Goal: Task Accomplishment & Management: Use online tool/utility

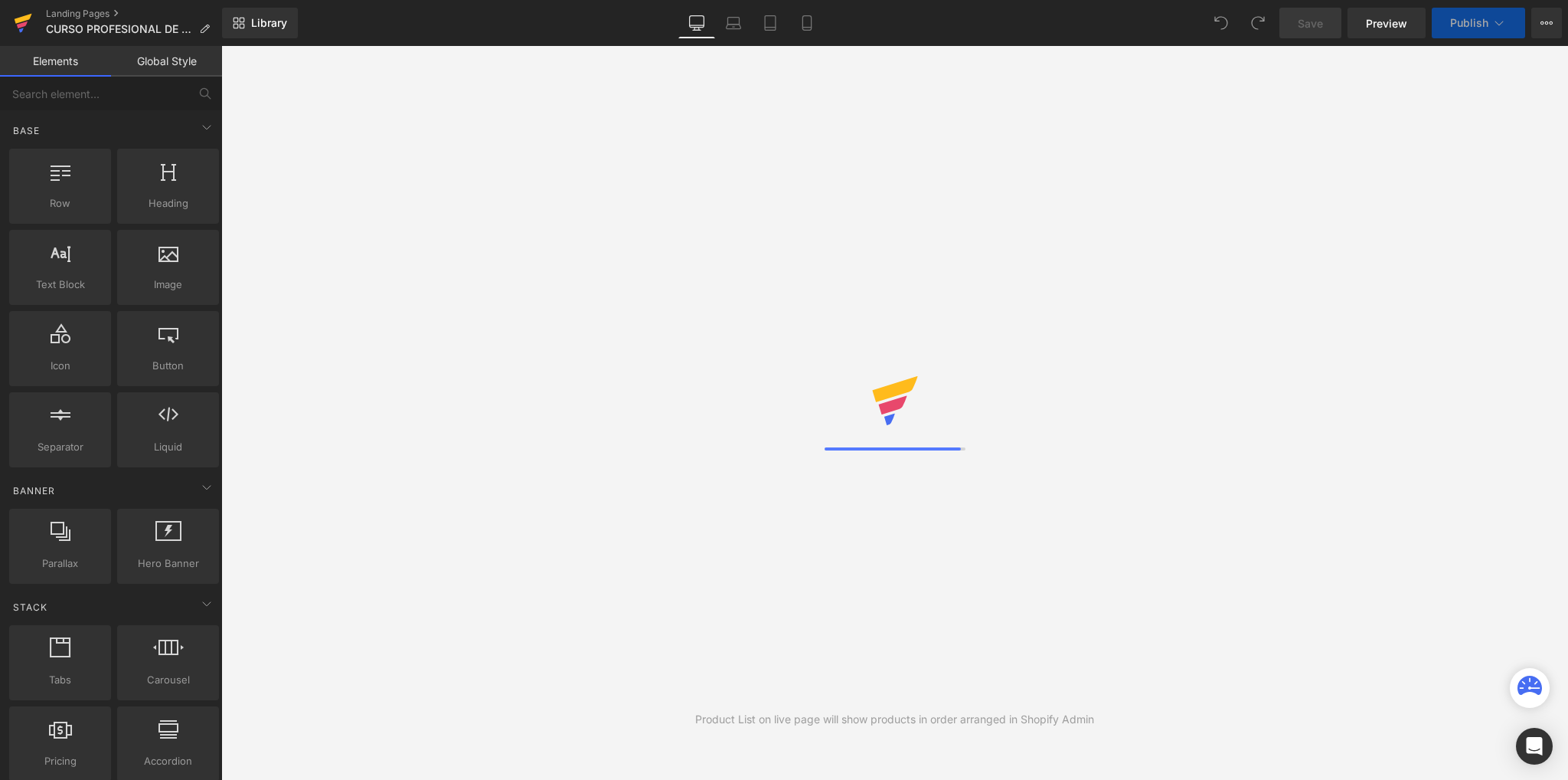
click at [26, 28] on icon at bounding box center [23, 23] width 18 height 38
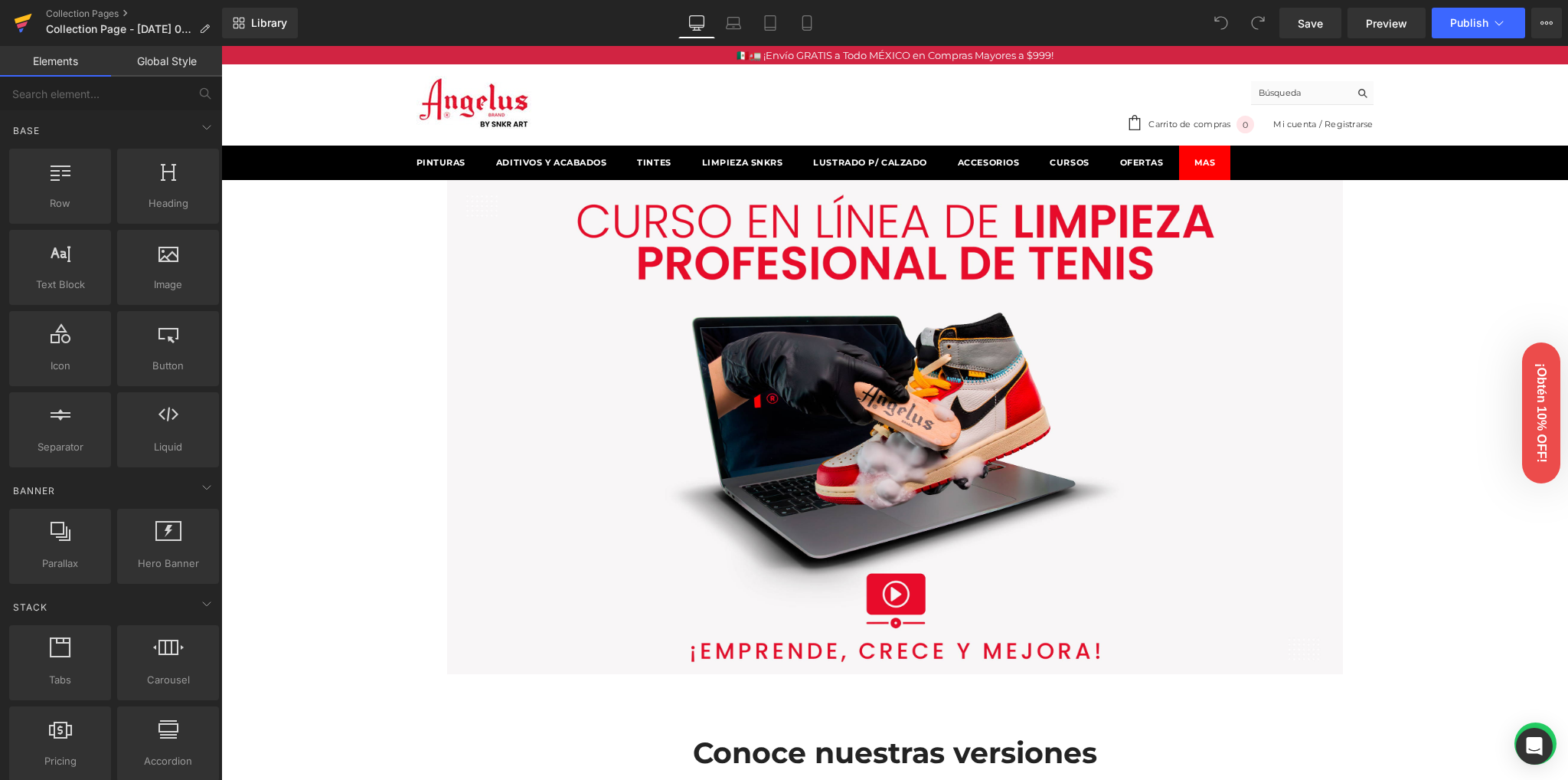
click at [19, 28] on icon at bounding box center [23, 23] width 18 height 38
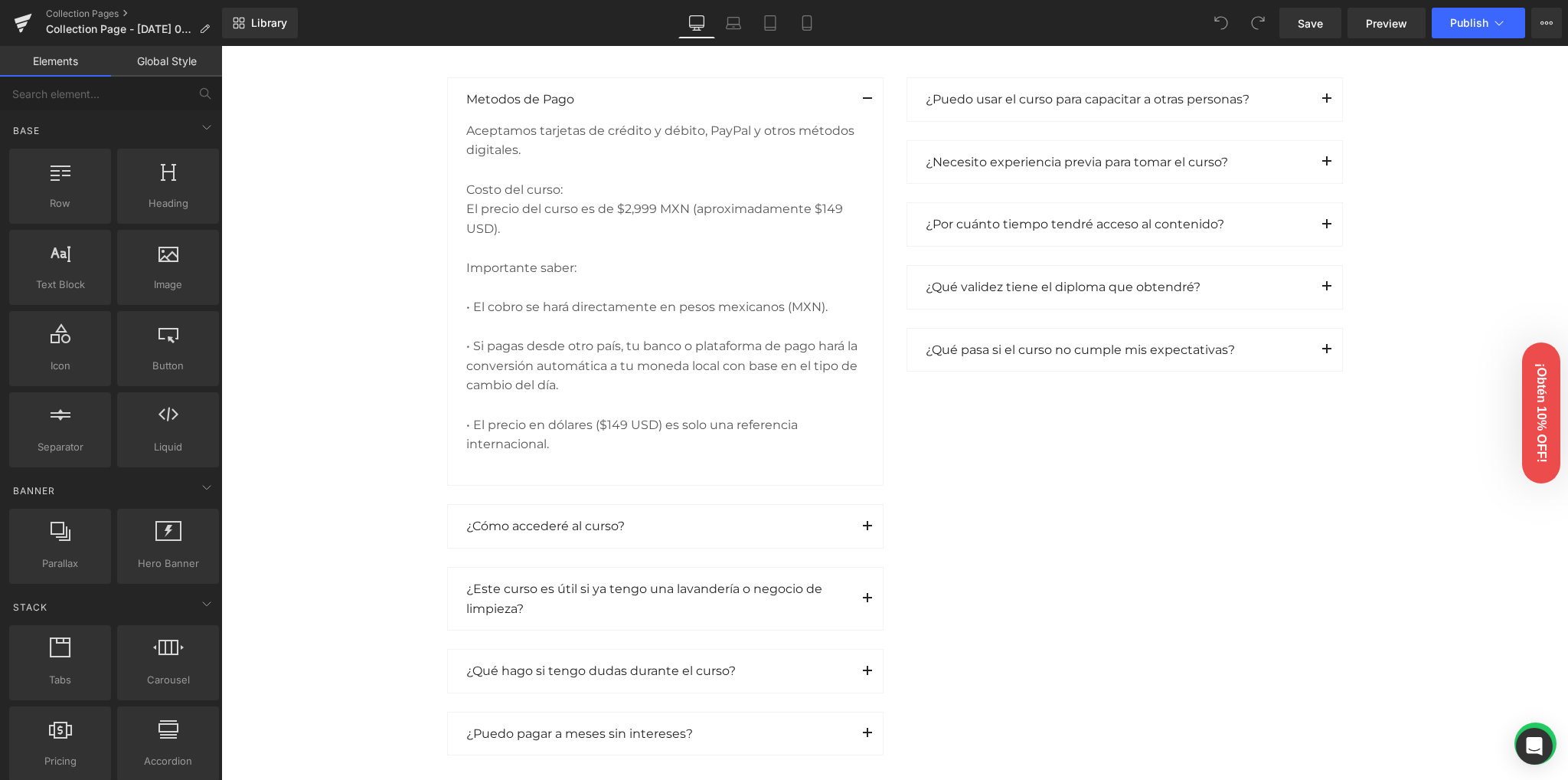
scroll to position [1939, 0]
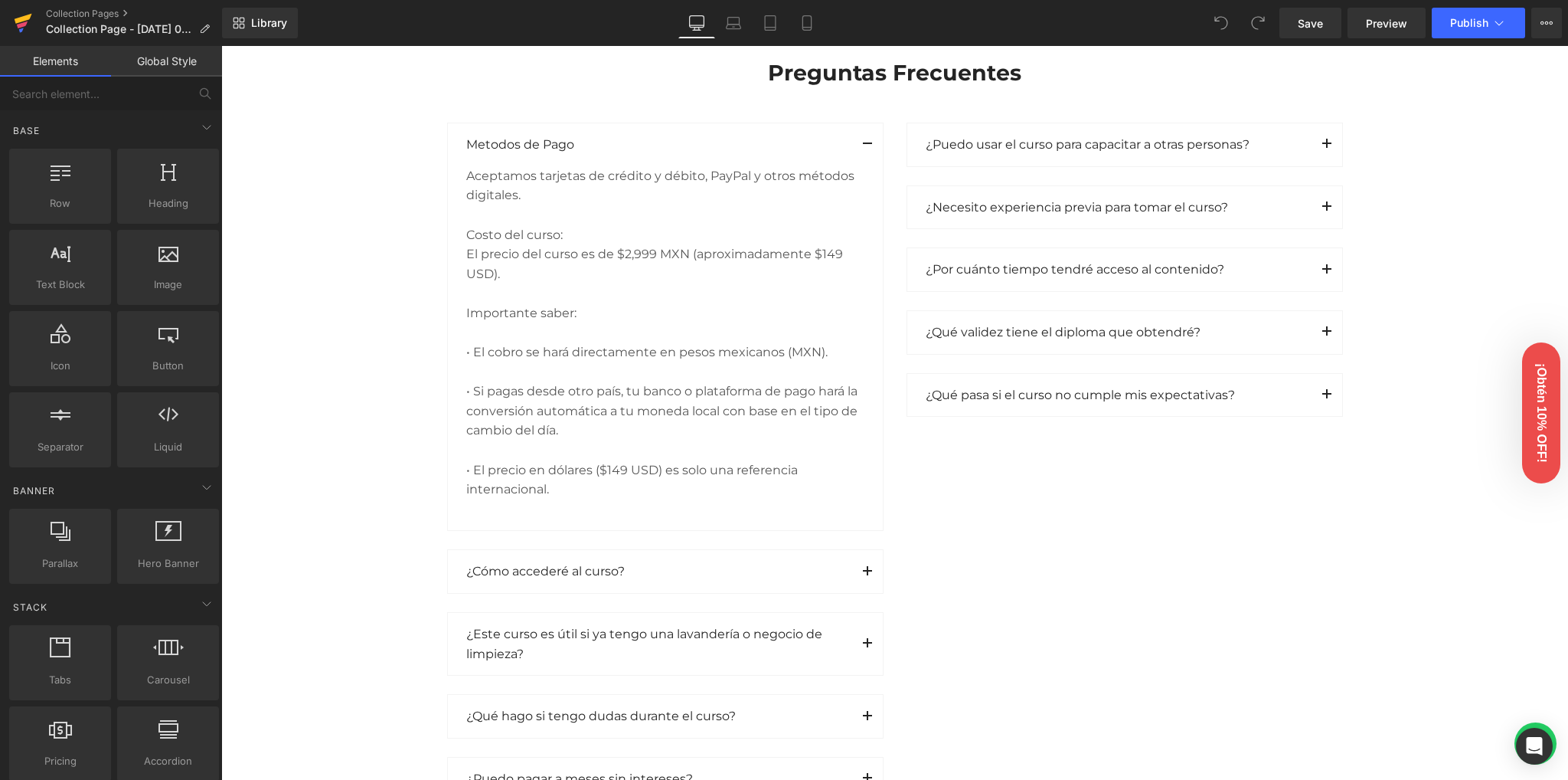
click at [21, 25] on icon at bounding box center [23, 24] width 11 height 7
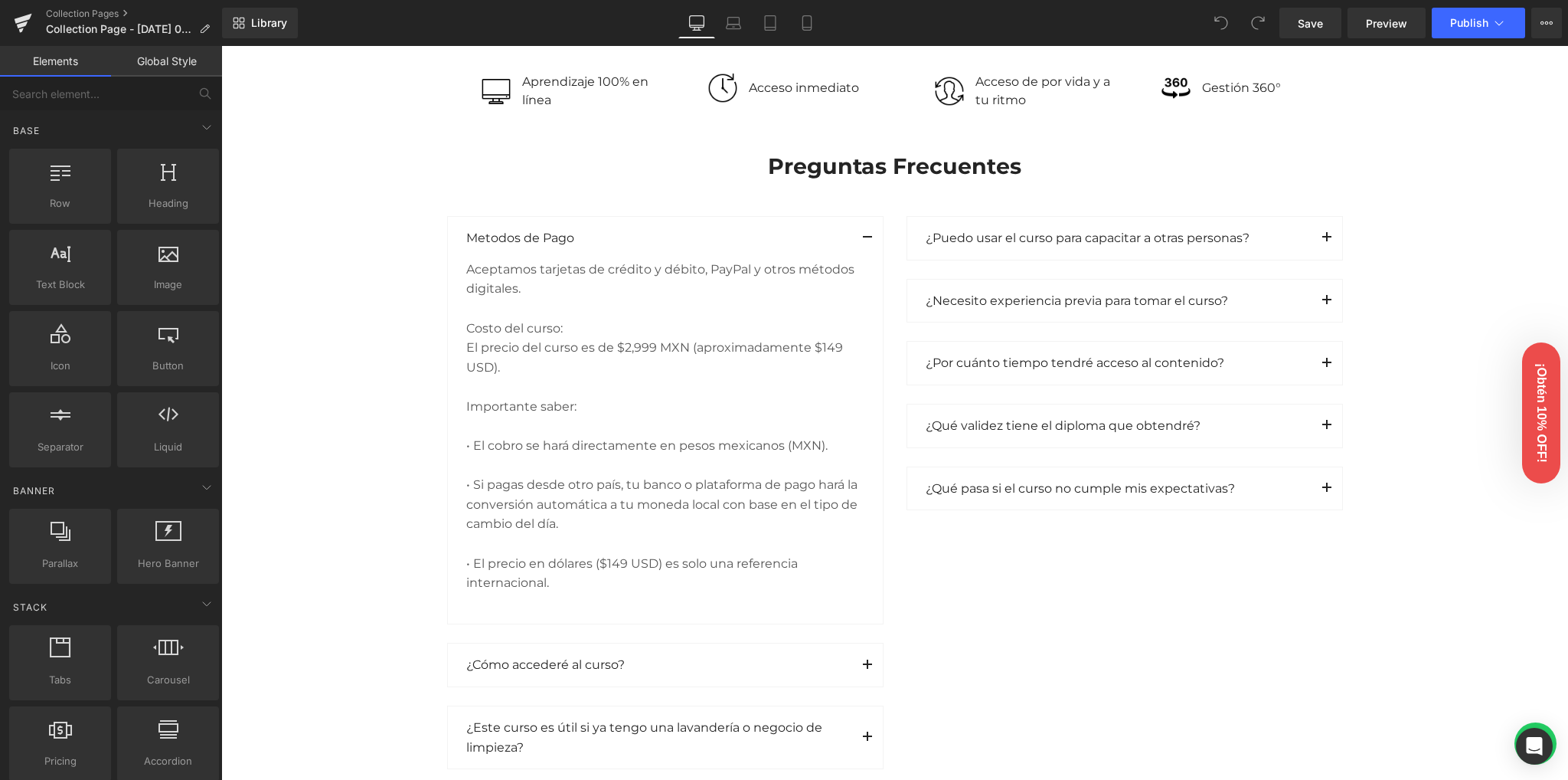
scroll to position [1839, 0]
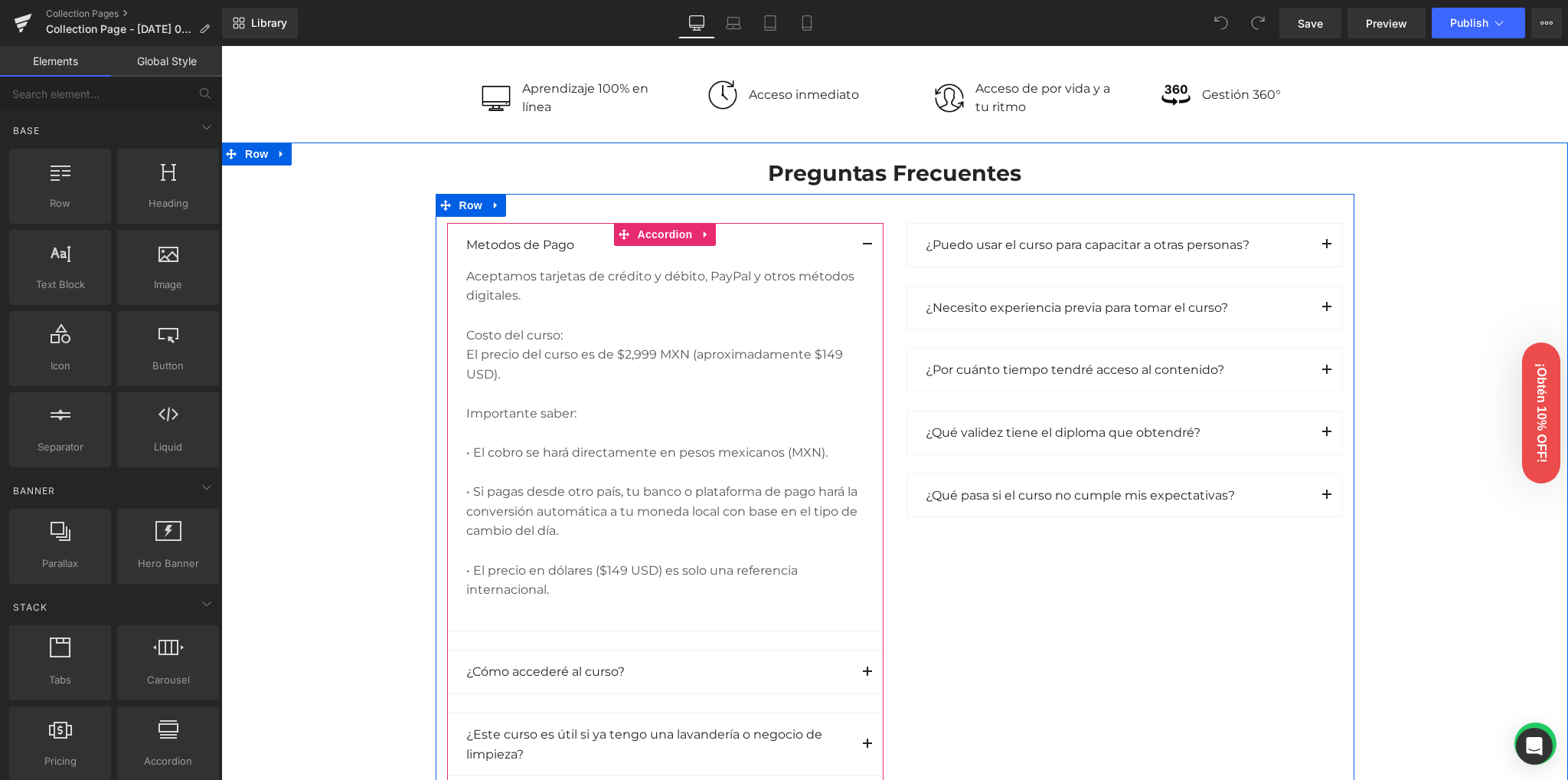
click at [866, 240] on button "button" at bounding box center [867, 245] width 31 height 43
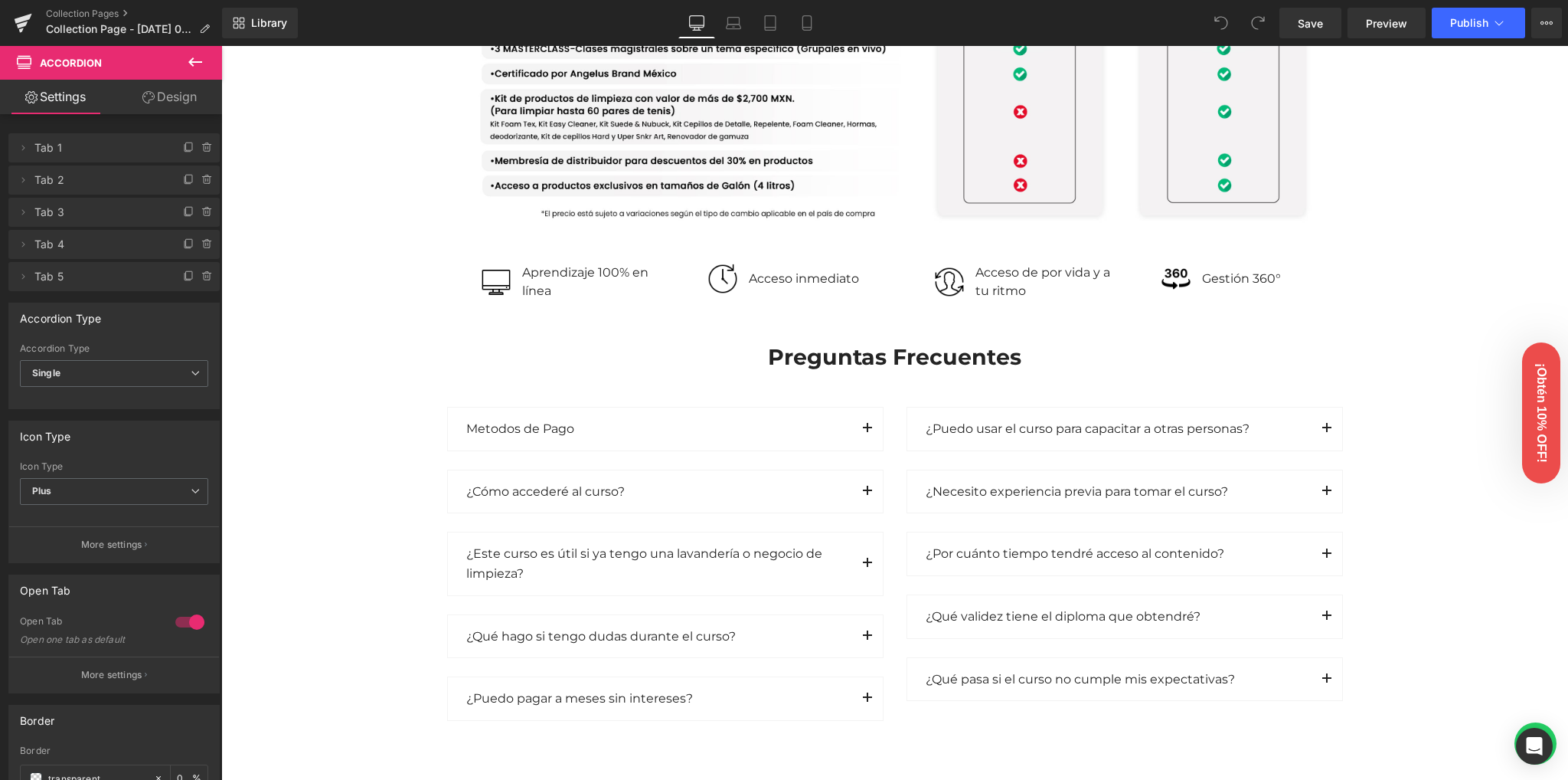
scroll to position [1634, 0]
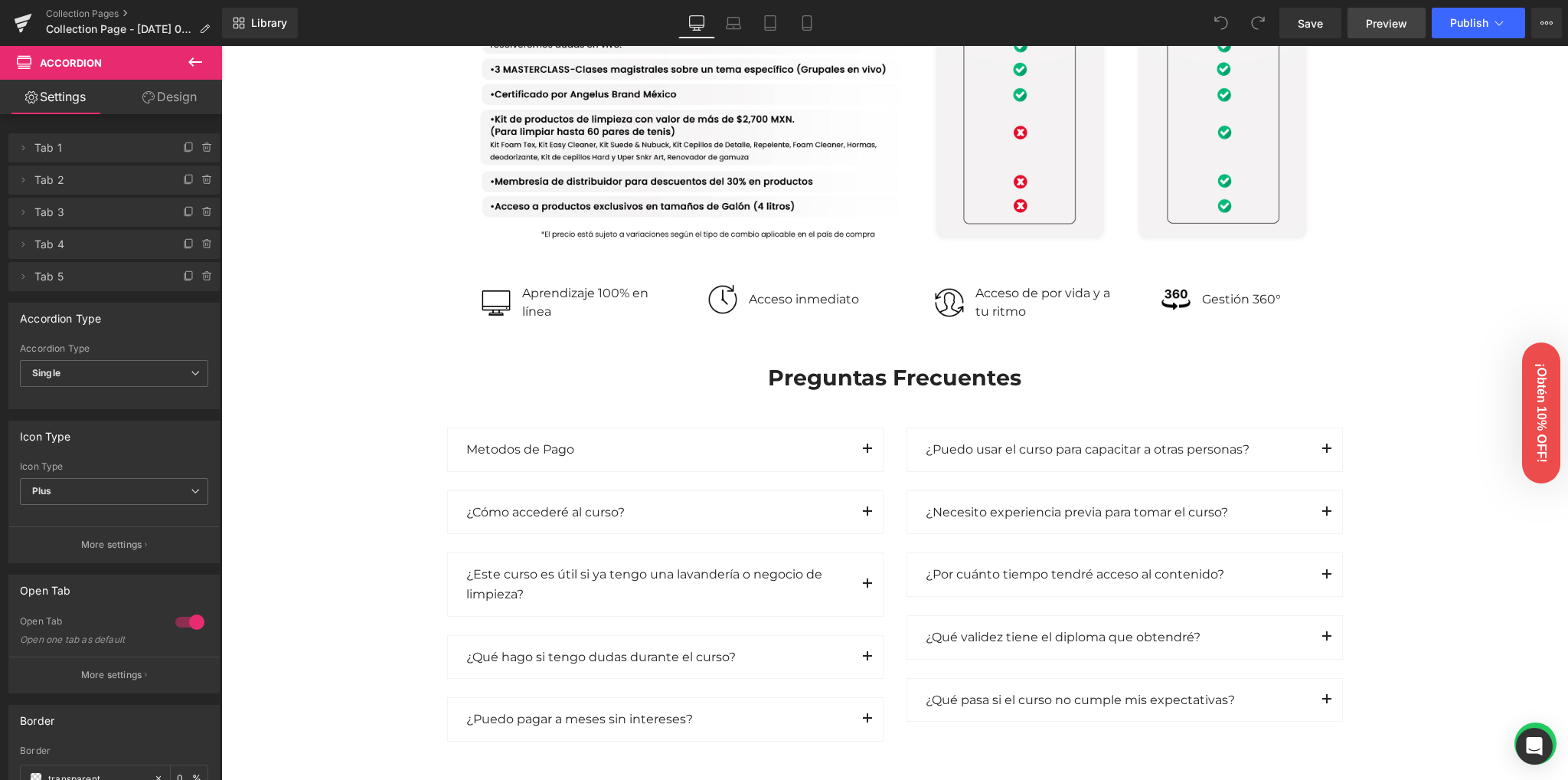
click at [1380, 30] on span "Preview" at bounding box center [1386, 23] width 41 height 16
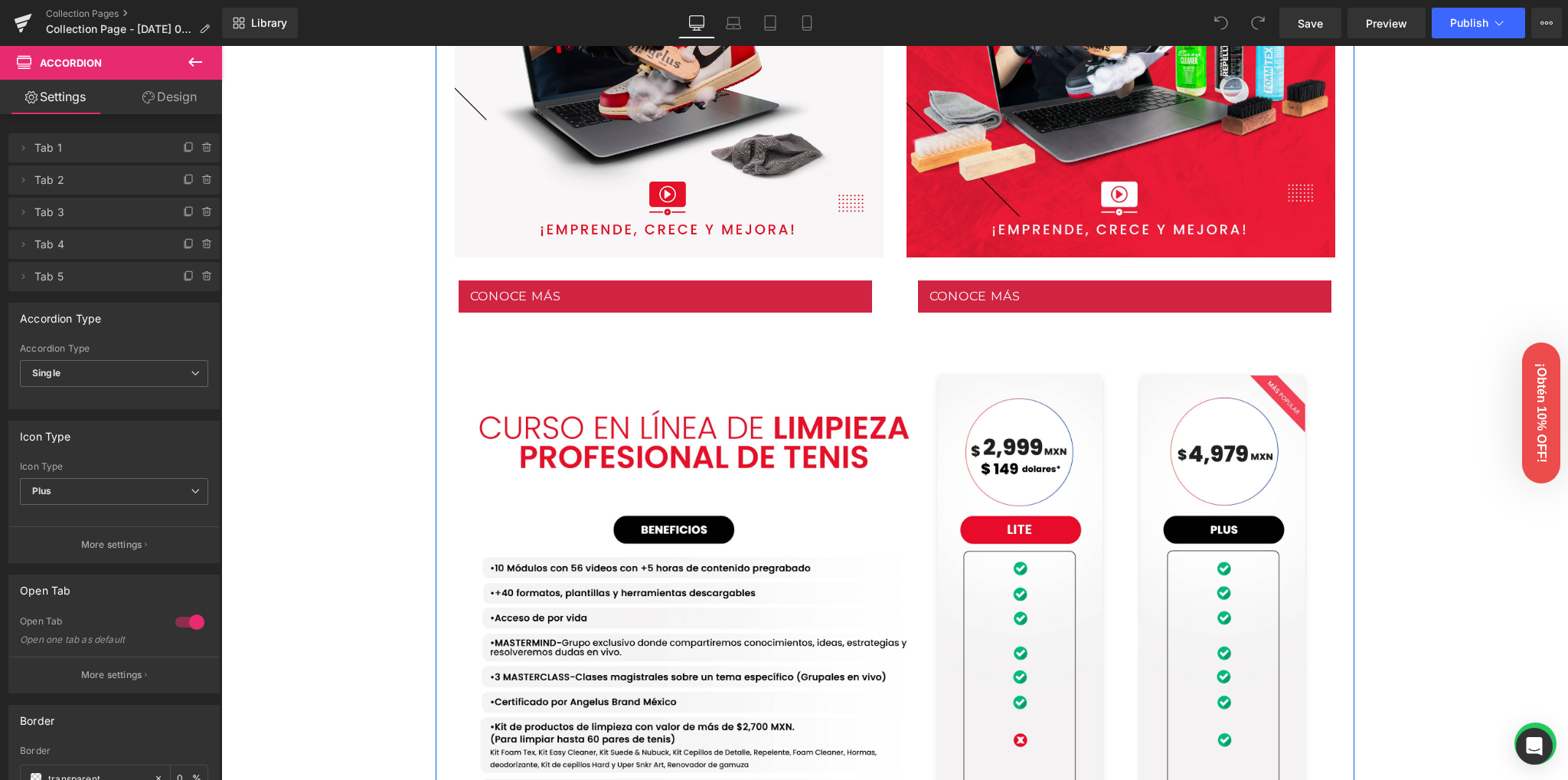
scroll to position [1021, 0]
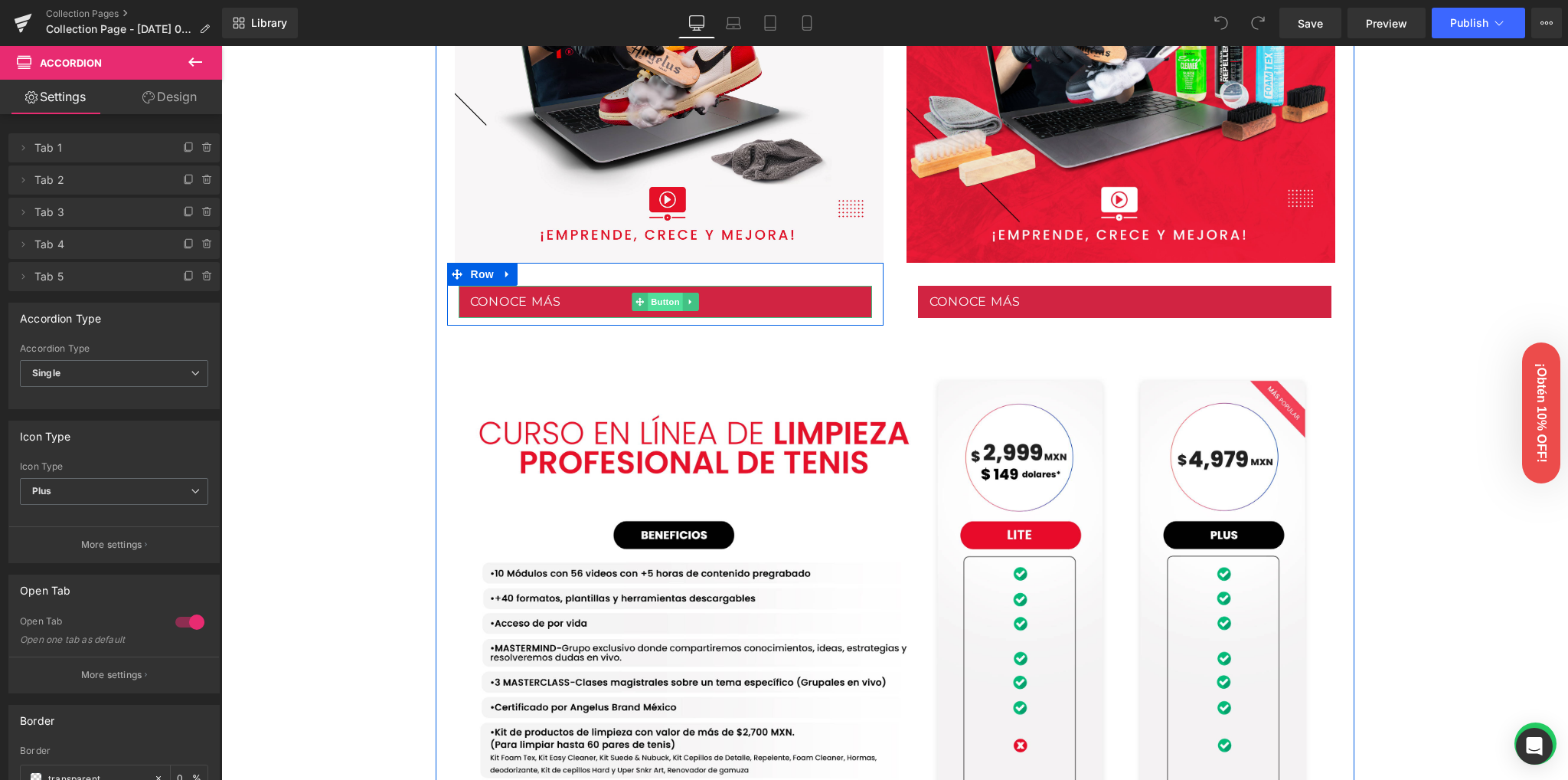
click at [655, 298] on span "Button" at bounding box center [665, 302] width 35 height 18
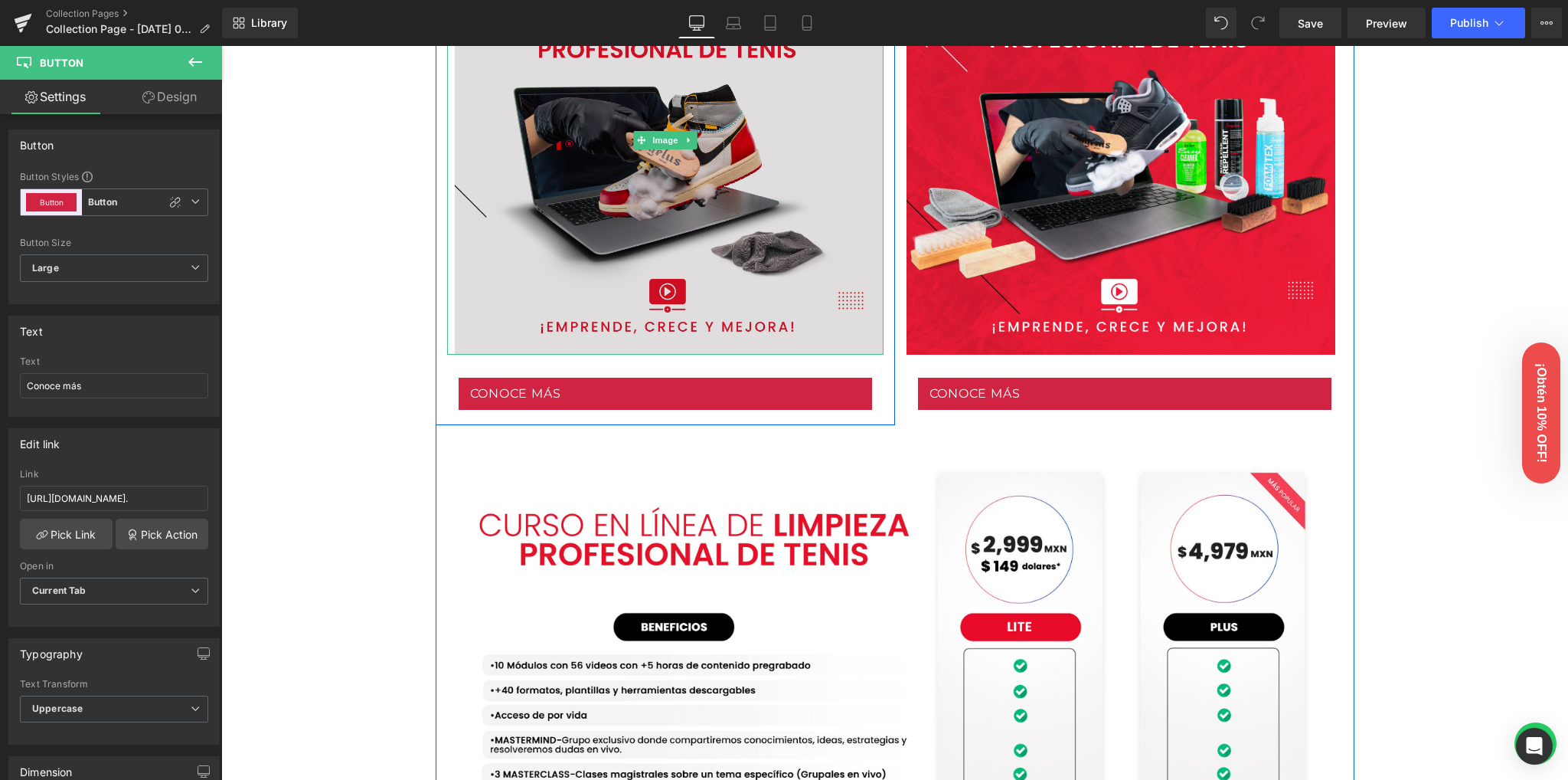
scroll to position [919, 0]
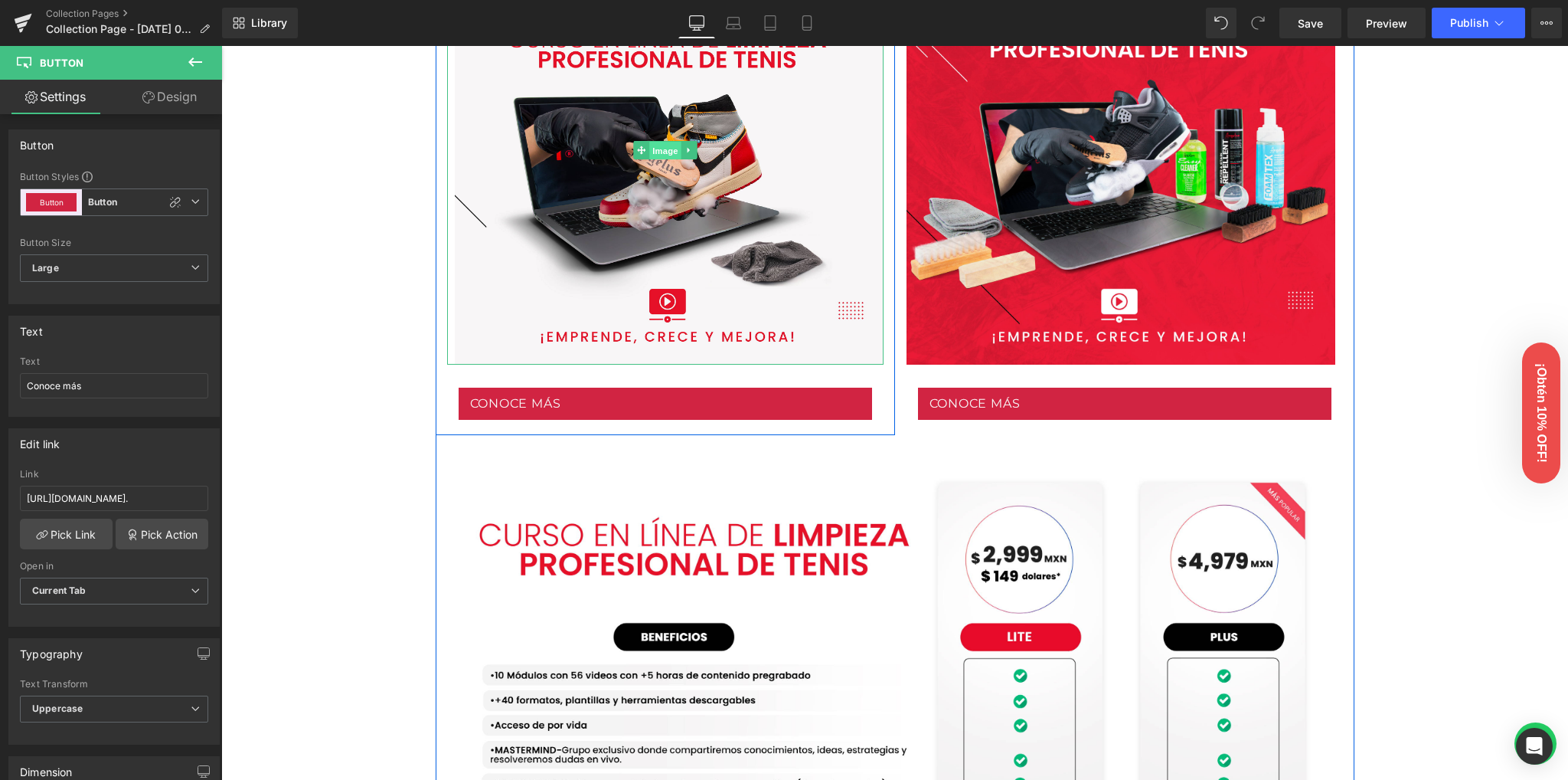
click at [651, 148] on span "Image" at bounding box center [665, 150] width 32 height 18
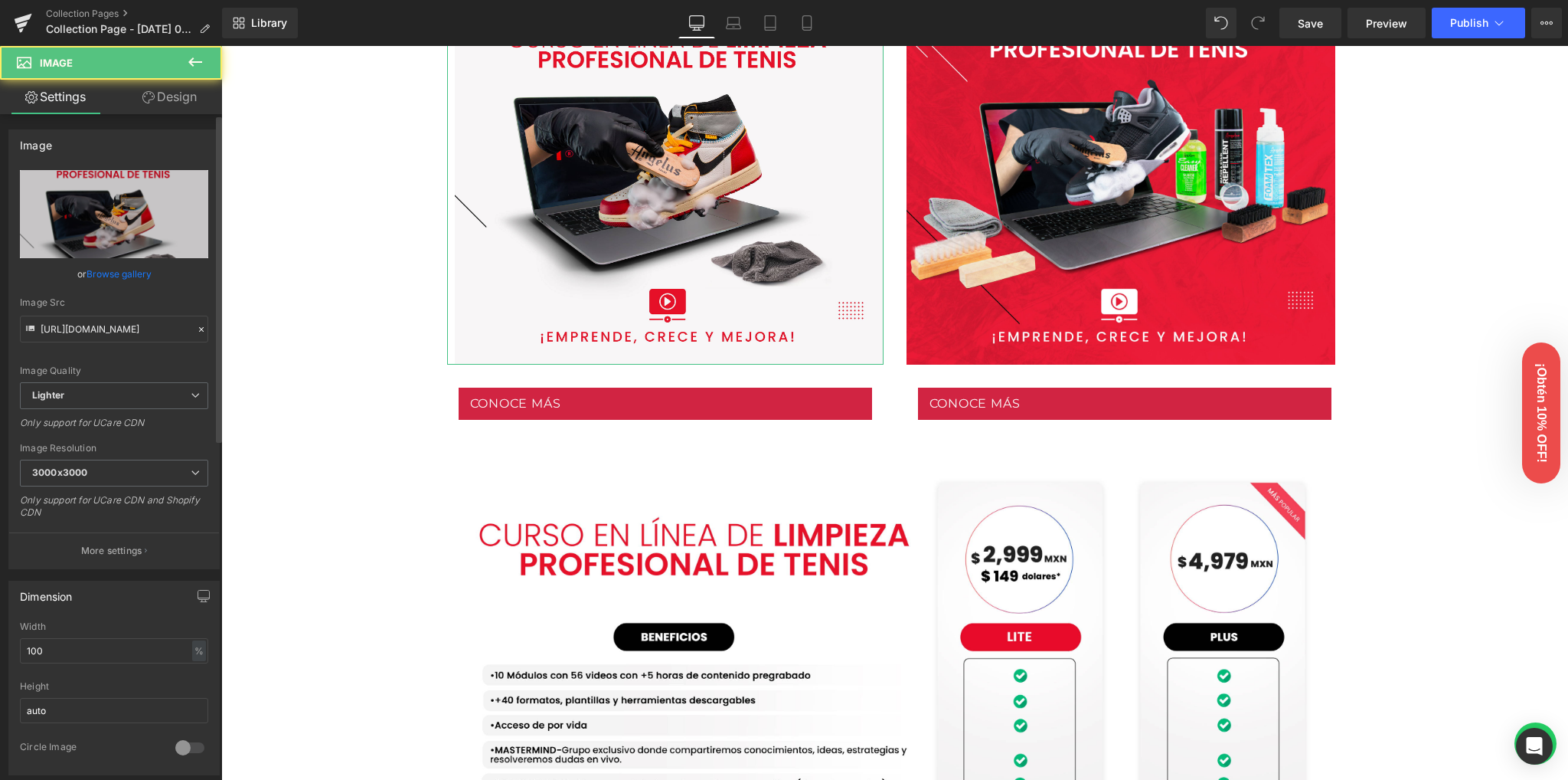
scroll to position [408, 0]
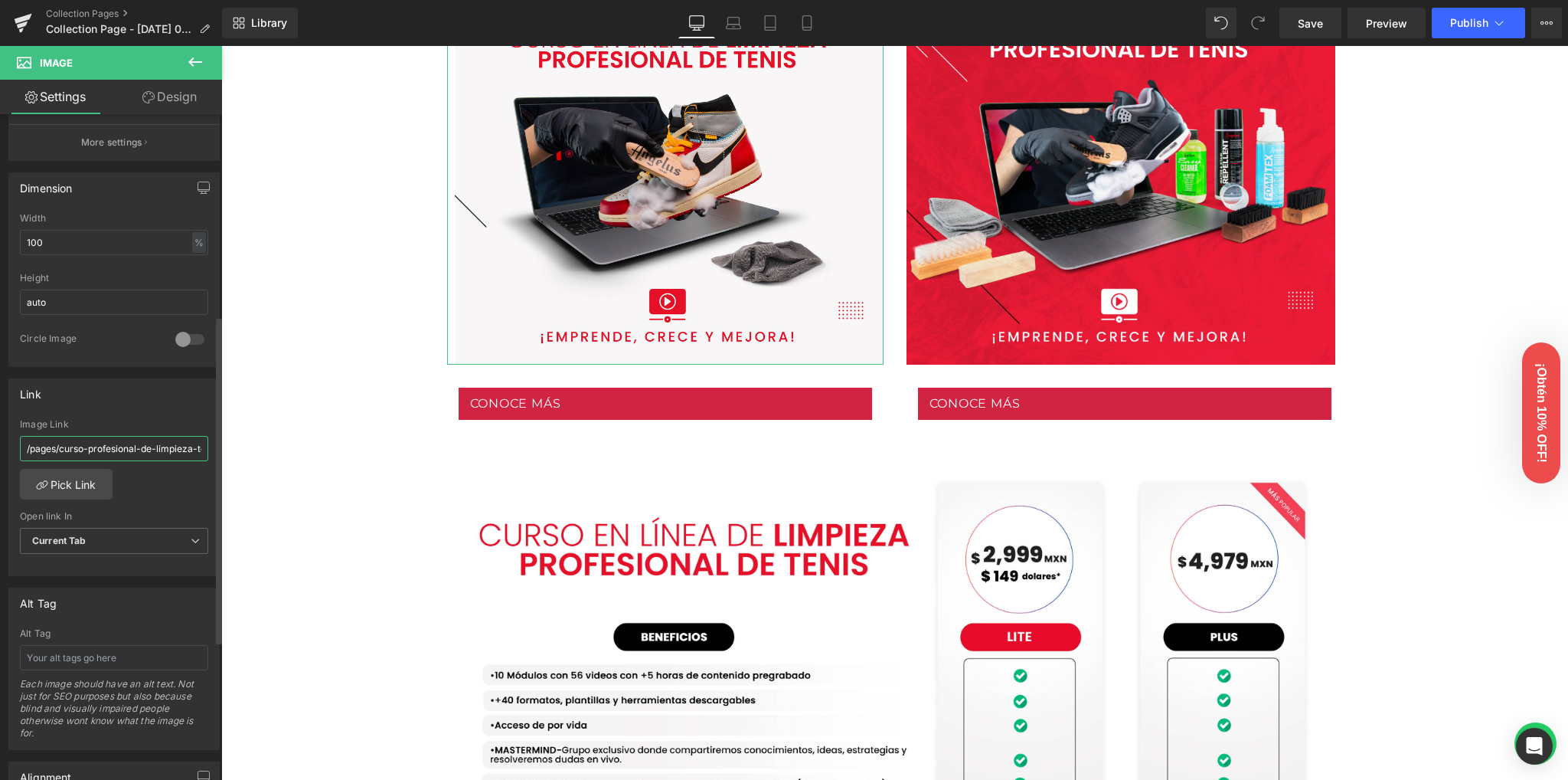
click at [104, 451] on input "/pages/curso-profesional-de-limpieza-tenis-en-linea-sin-producto" at bounding box center [114, 449] width 189 height 25
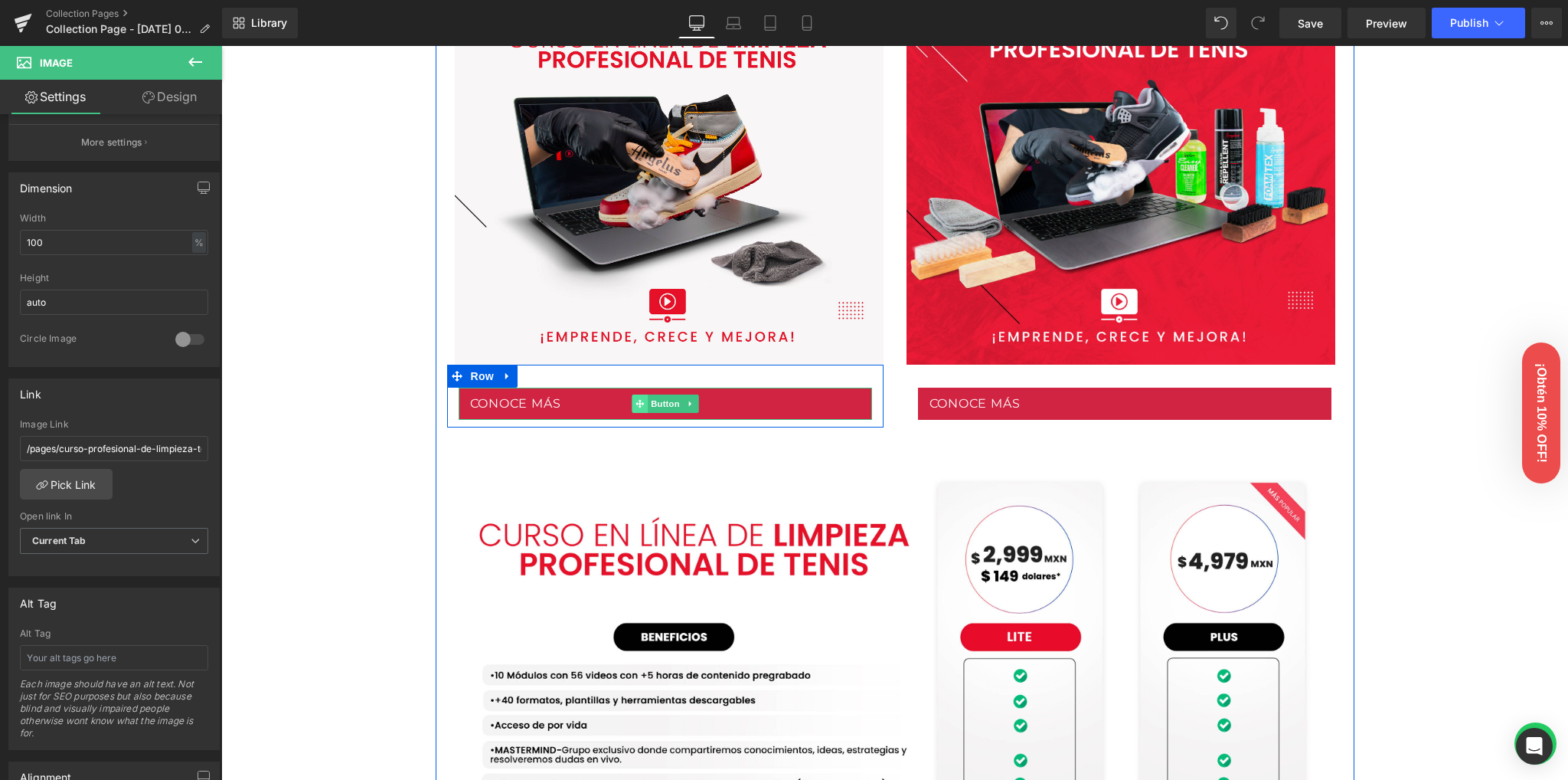
click at [636, 406] on icon at bounding box center [640, 404] width 9 height 9
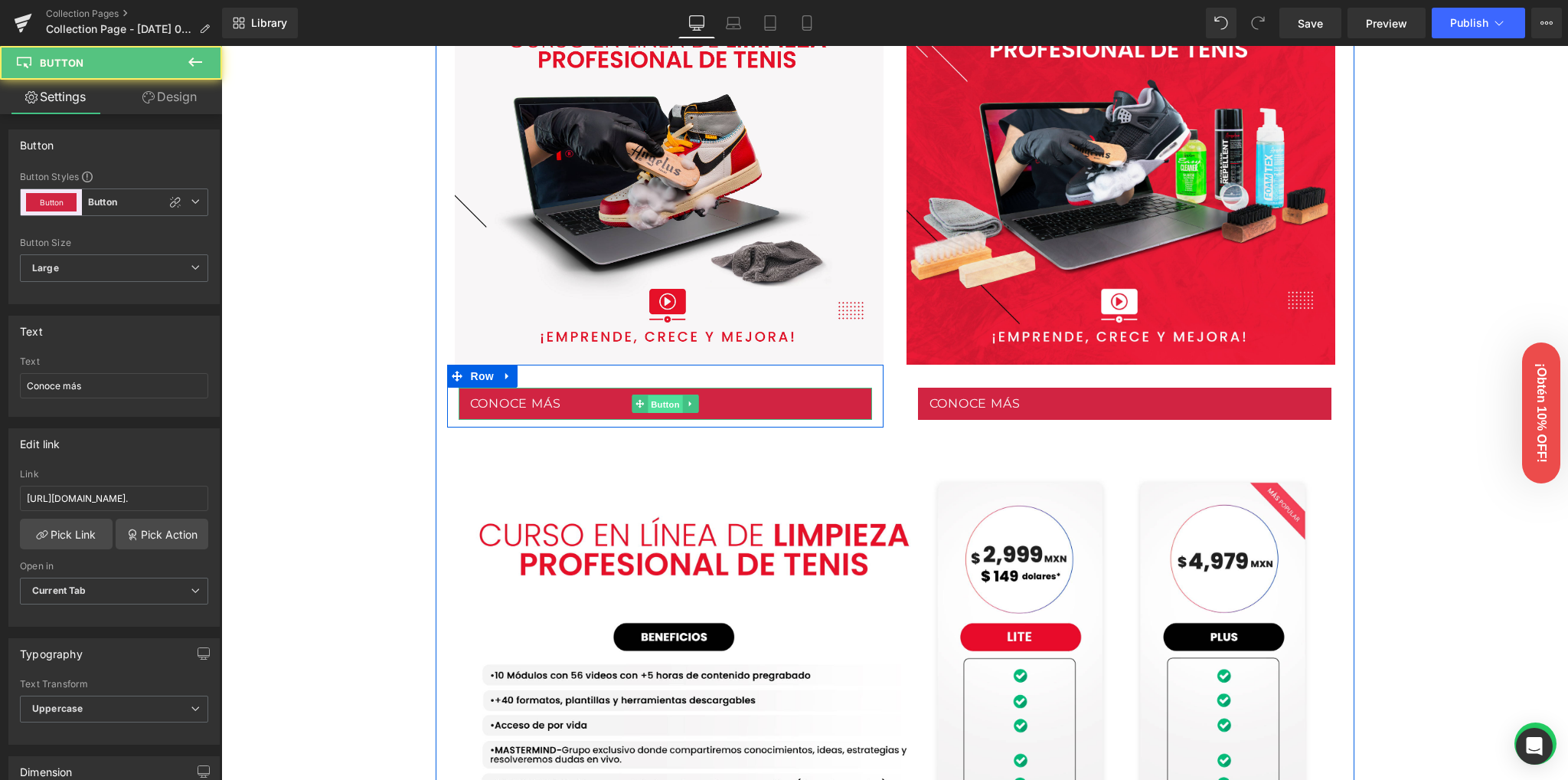
click at [658, 405] on span "Button" at bounding box center [665, 404] width 35 height 18
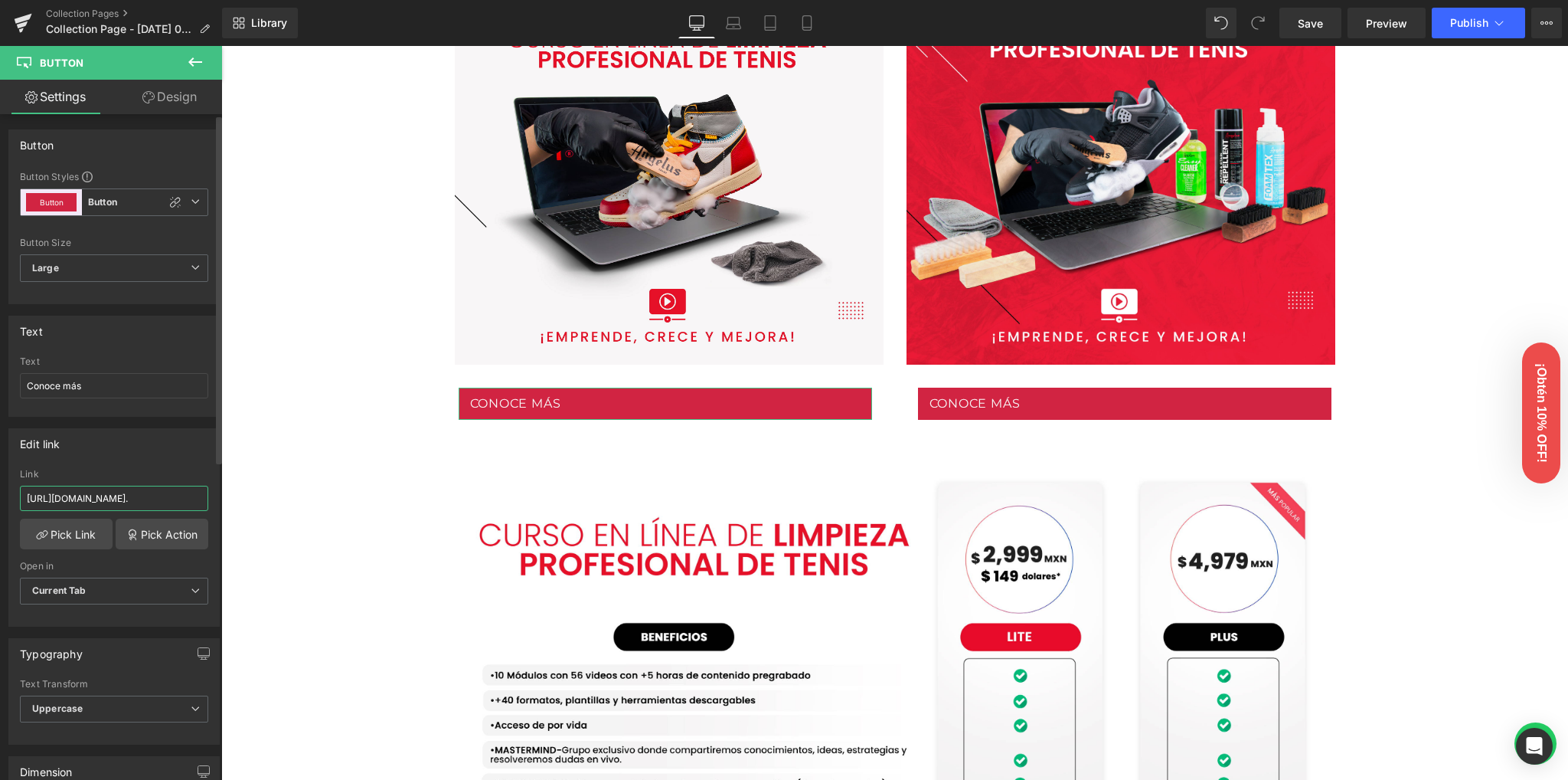
click at [72, 497] on input "[URL][DOMAIN_NAME]." at bounding box center [114, 498] width 189 height 25
paste input "/pages/curso-profesional-de-limpieza-tenis-en-linea-sin-producto"
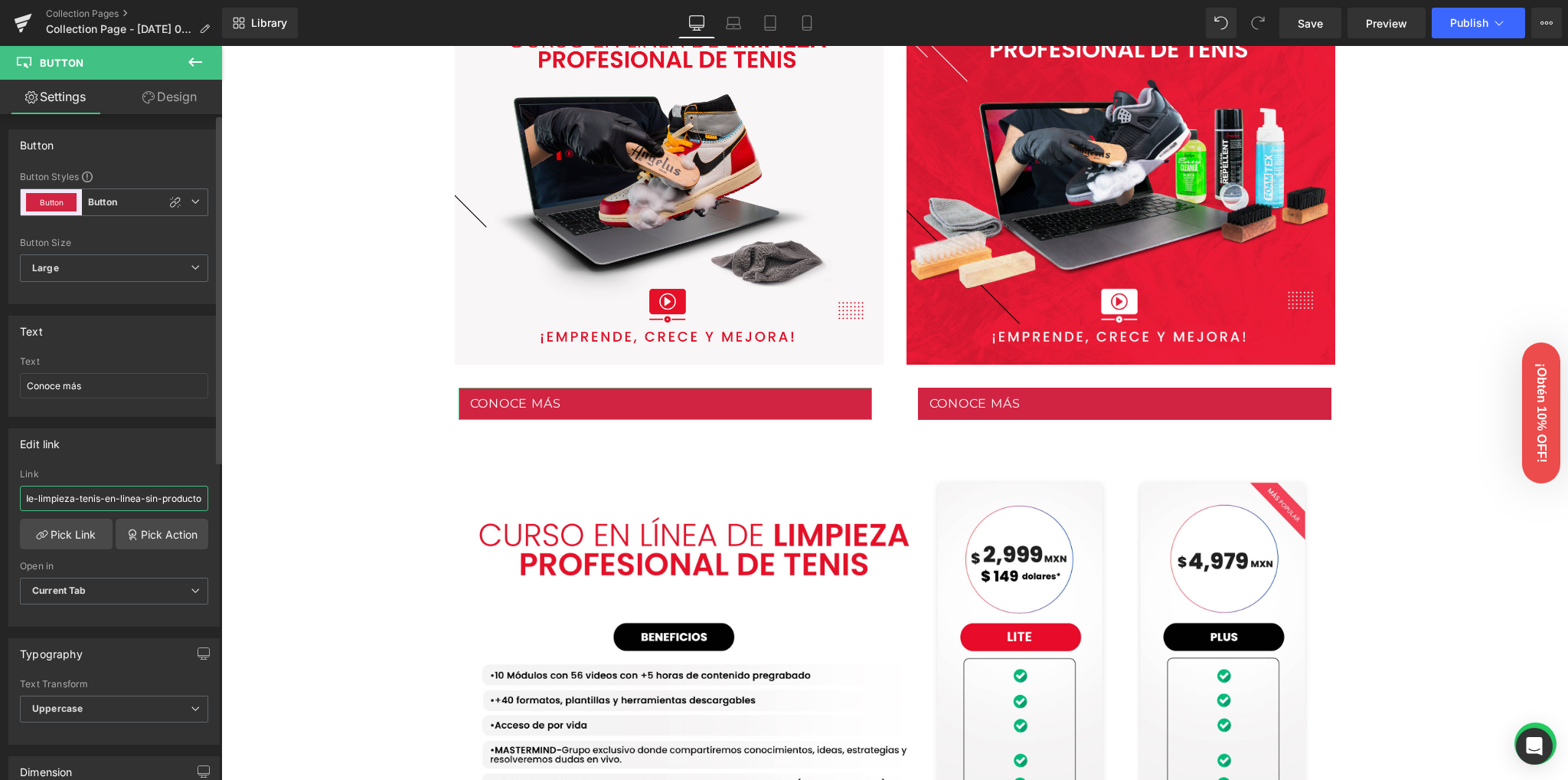
type input "/pages/curso-profesional-de-limpieza-tenis-en-linea-sin-producto"
click at [133, 450] on div "Edit link" at bounding box center [114, 443] width 210 height 29
click at [1307, 31] on link "Save" at bounding box center [1310, 23] width 62 height 31
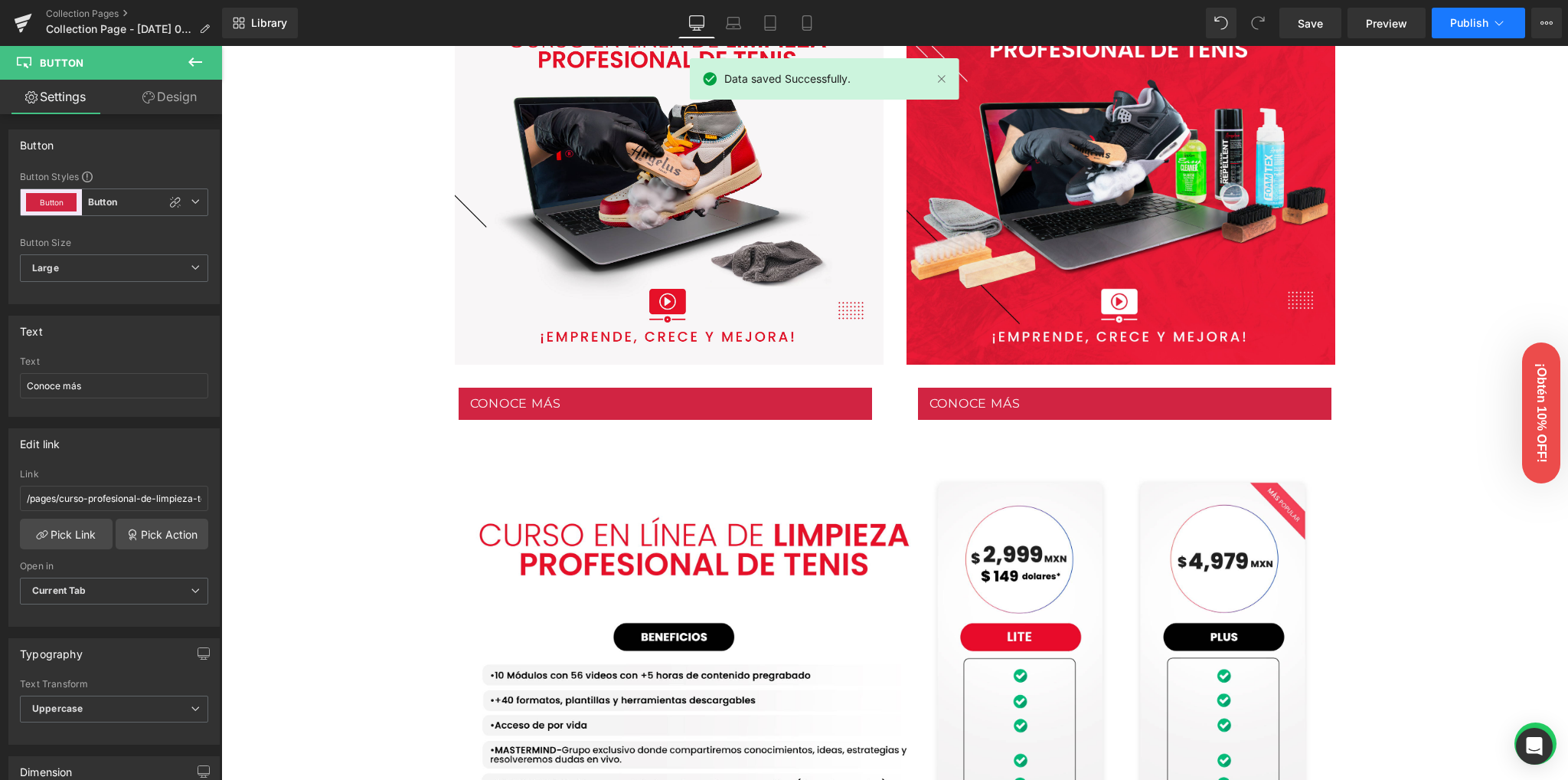
click at [1453, 19] on span "Publish" at bounding box center [1469, 23] width 38 height 13
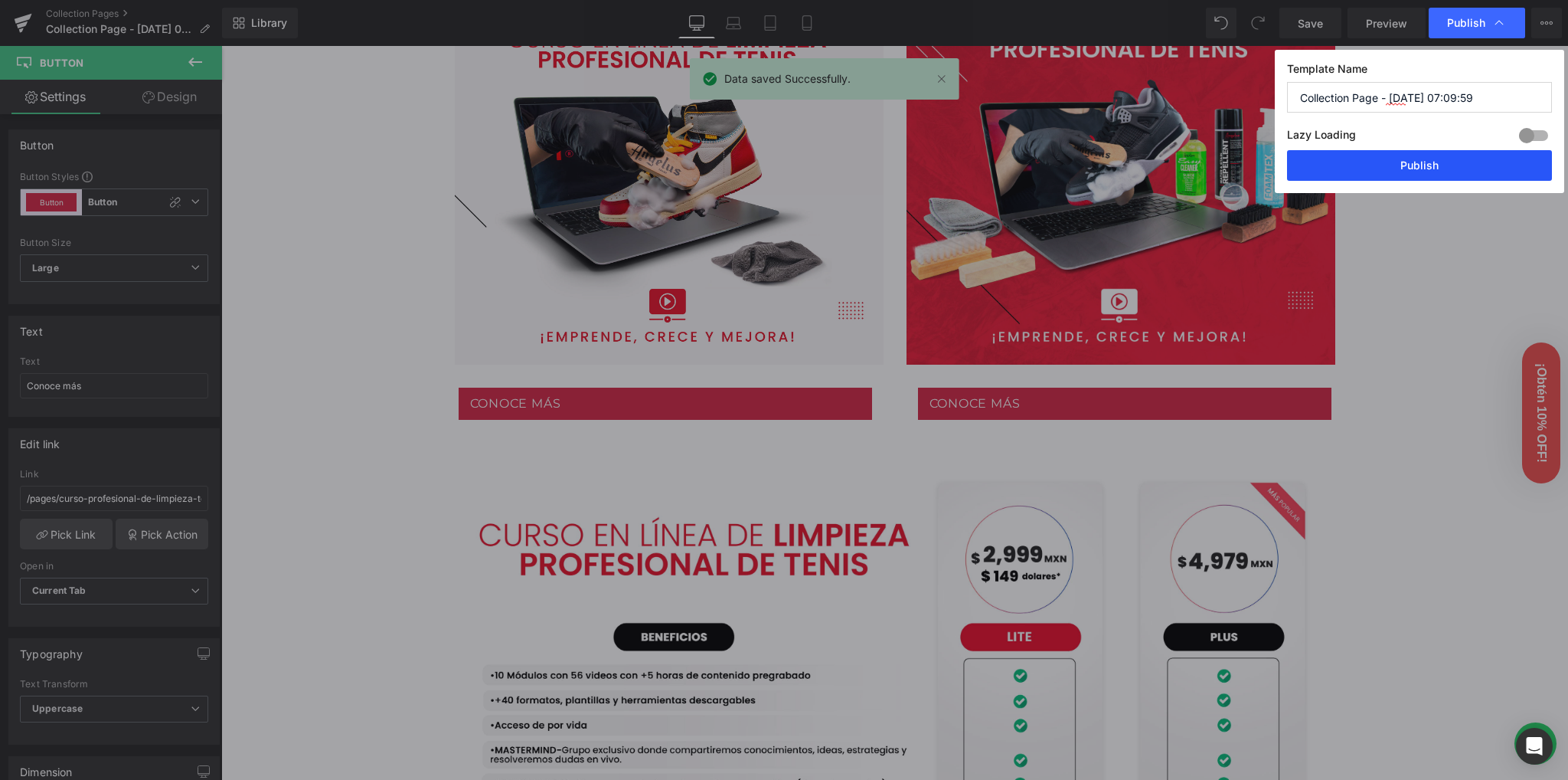
click at [1411, 162] on button "Publish" at bounding box center [1419, 165] width 265 height 31
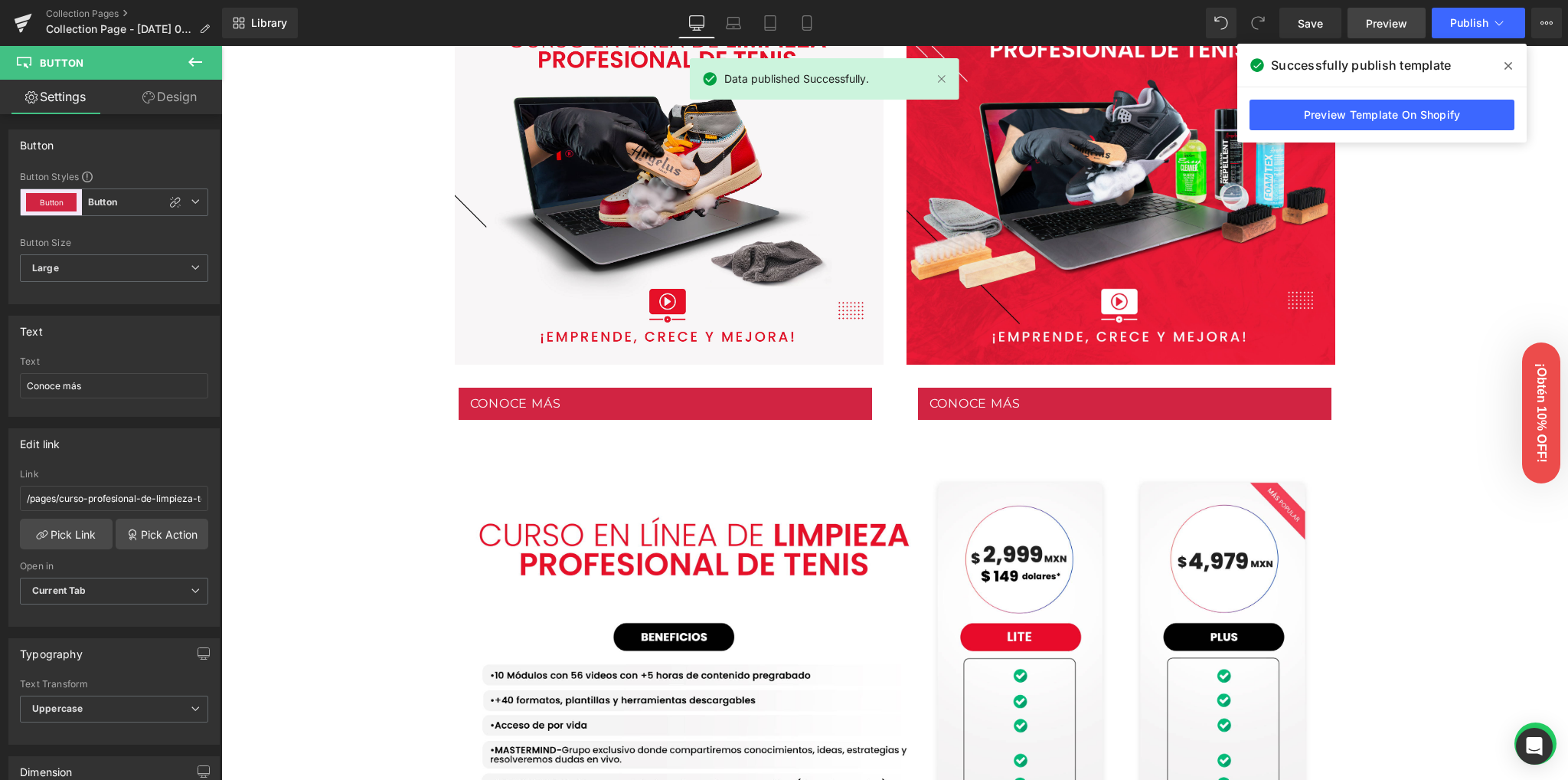
click at [1380, 25] on span "Preview" at bounding box center [1386, 23] width 41 height 16
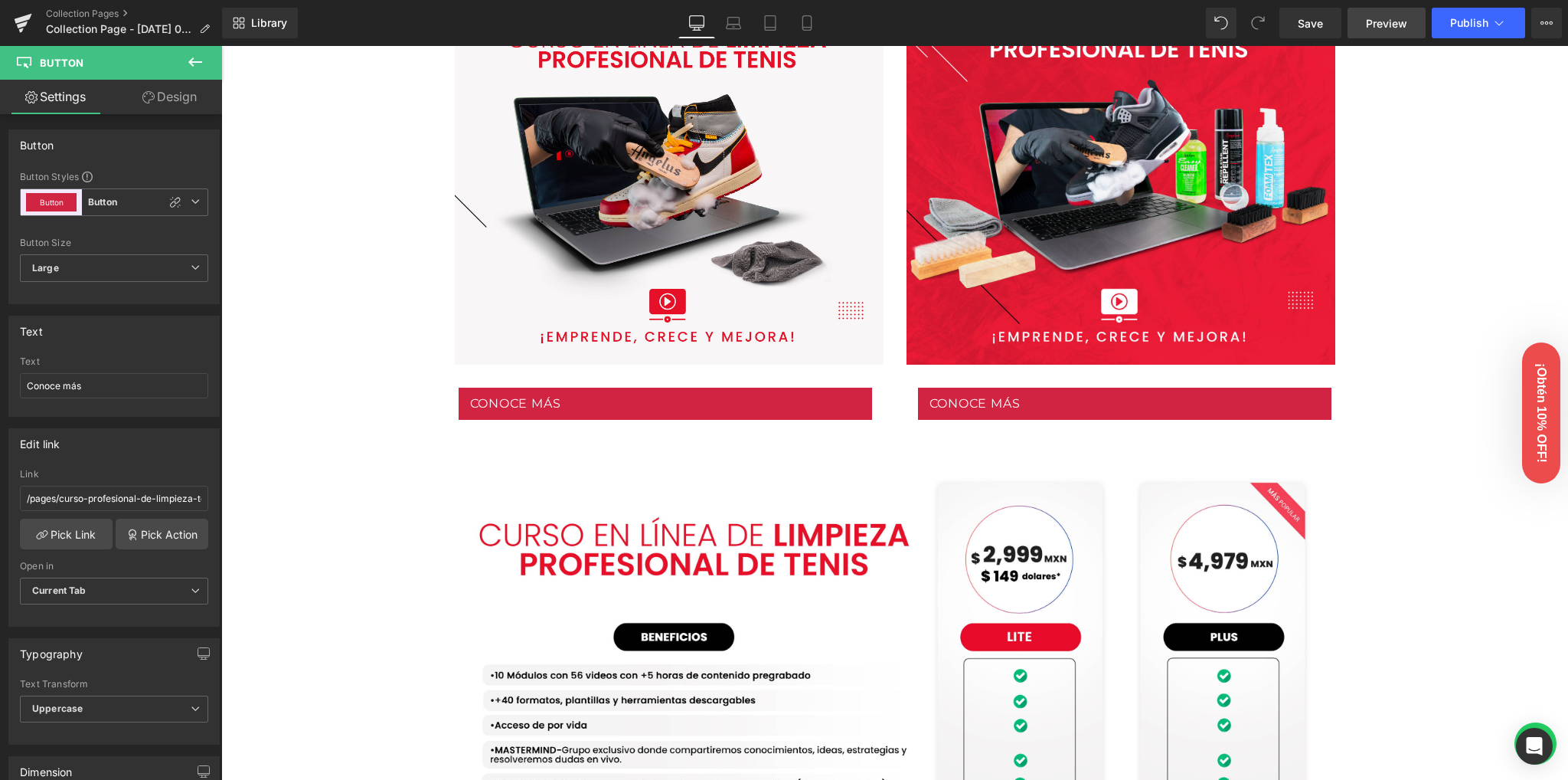
click at [1373, 34] on link "Preview" at bounding box center [1387, 23] width 78 height 31
click at [1379, 21] on span "Preview" at bounding box center [1386, 23] width 41 height 16
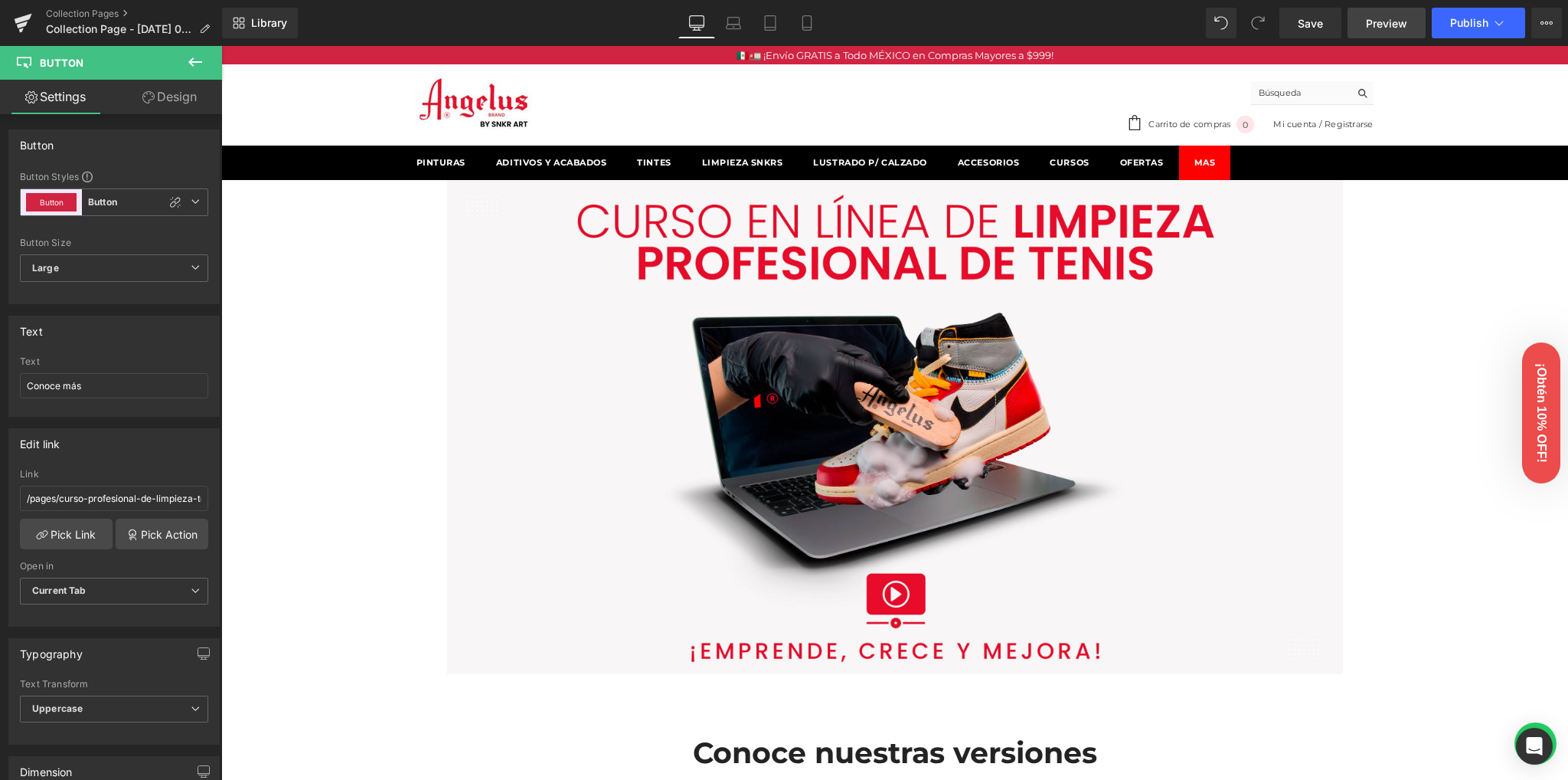
click at [1379, 28] on span "Preview" at bounding box center [1386, 23] width 41 height 16
drag, startPoint x: 802, startPoint y: 26, endPoint x: 124, endPoint y: 92, distance: 681.2
click at [802, 26] on icon at bounding box center [807, 23] width 16 height 16
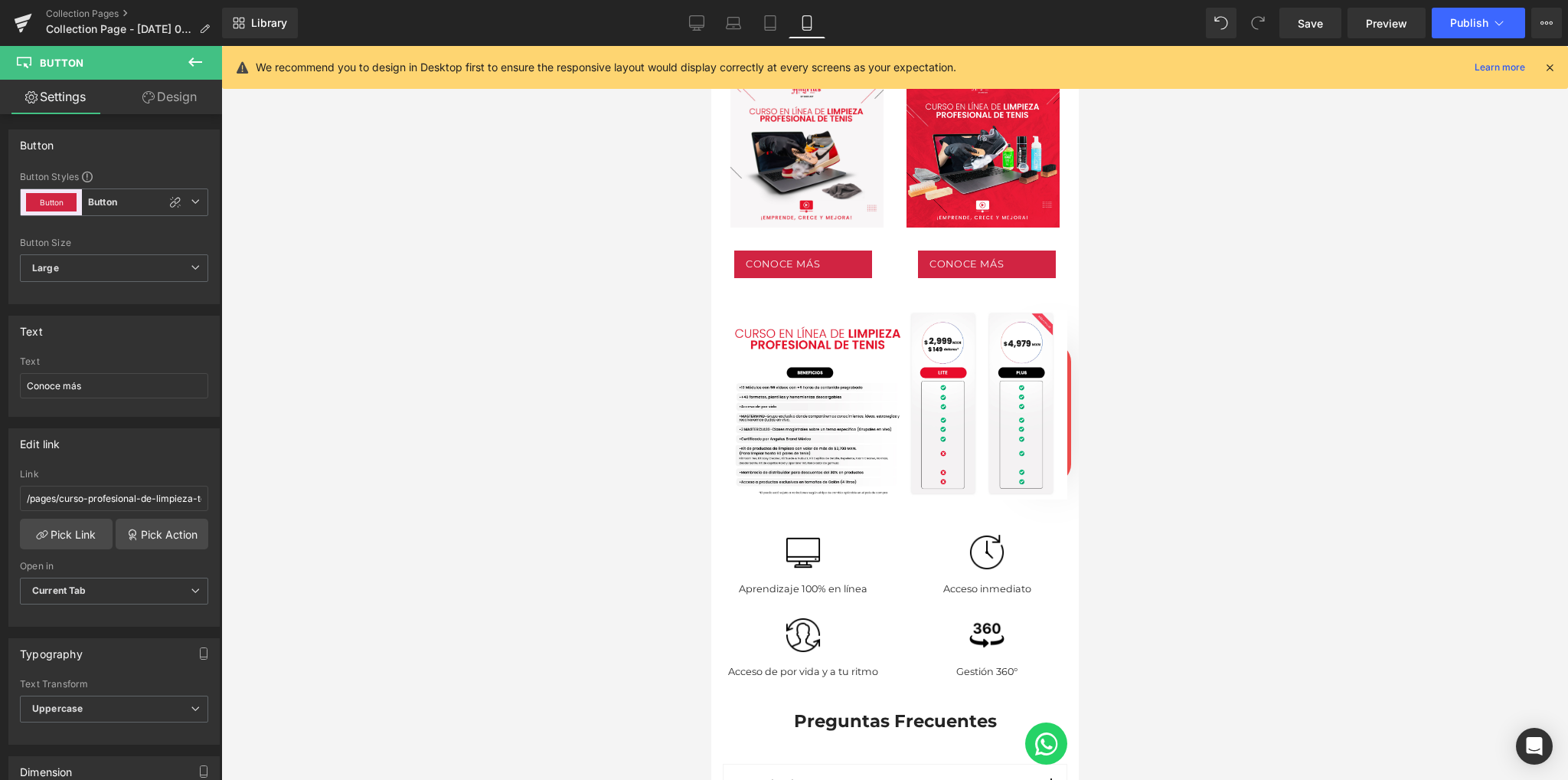
scroll to position [393, 0]
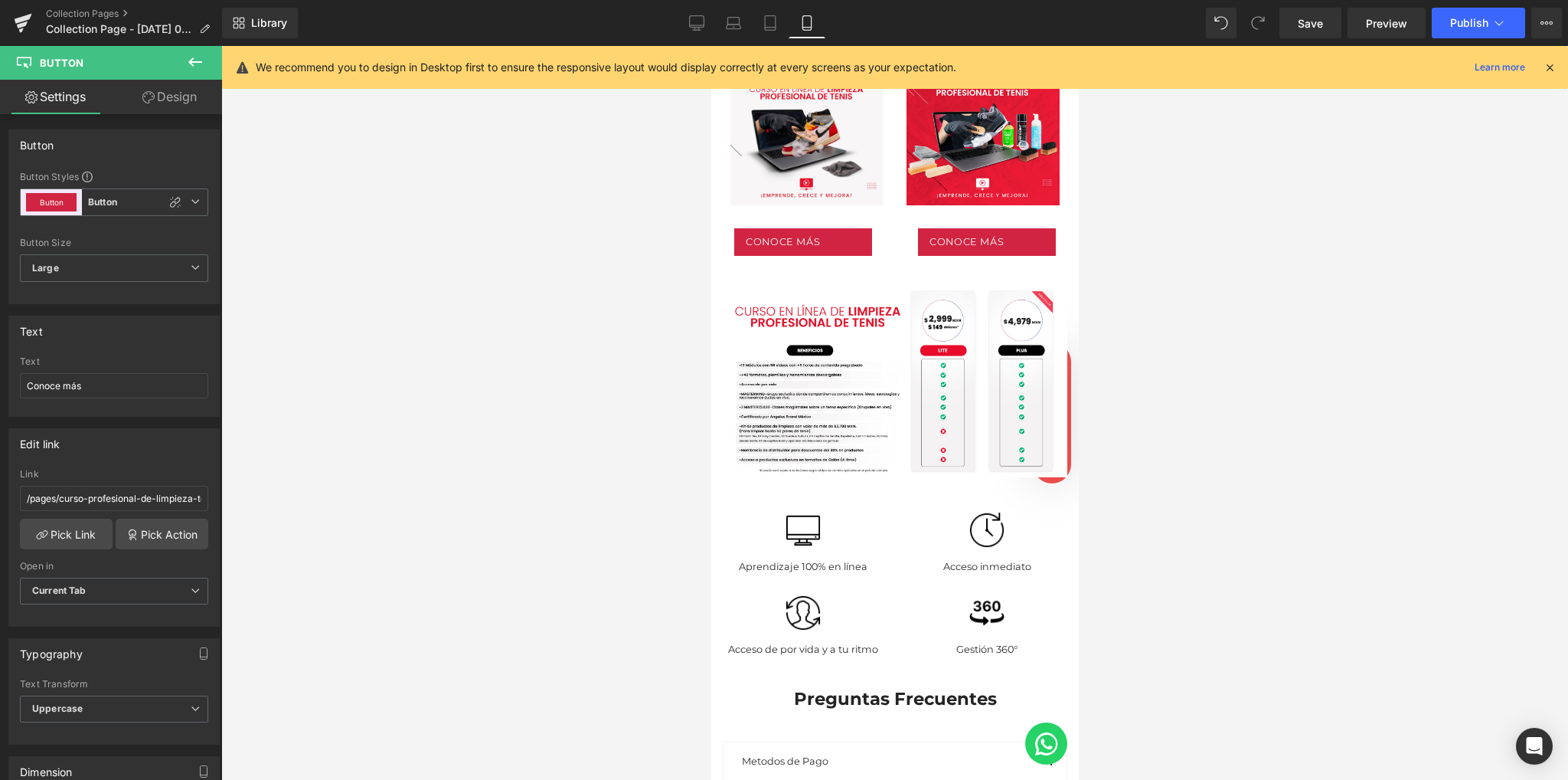
click at [1554, 61] on icon at bounding box center [1550, 67] width 14 height 14
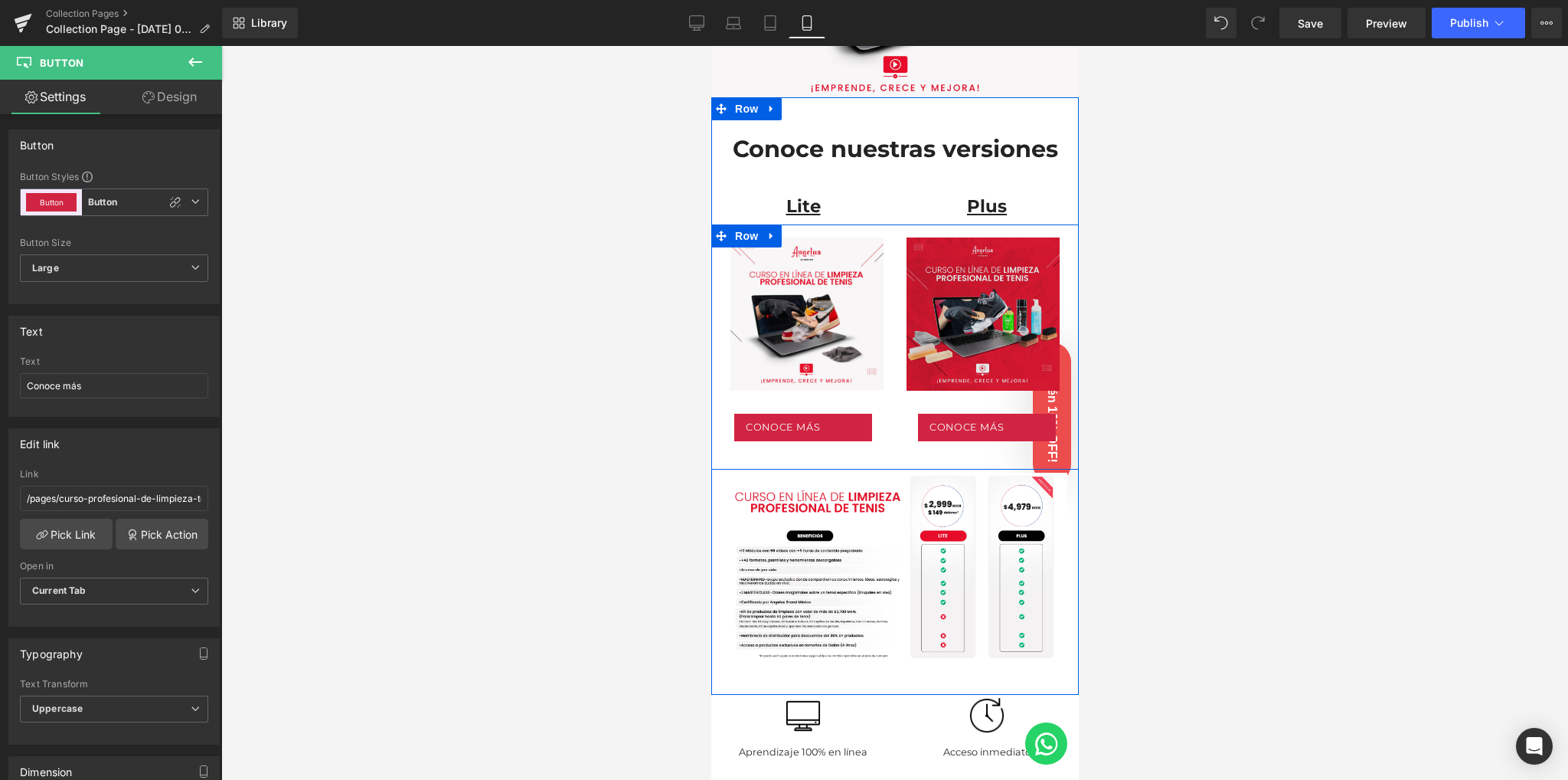
scroll to position [190, 0]
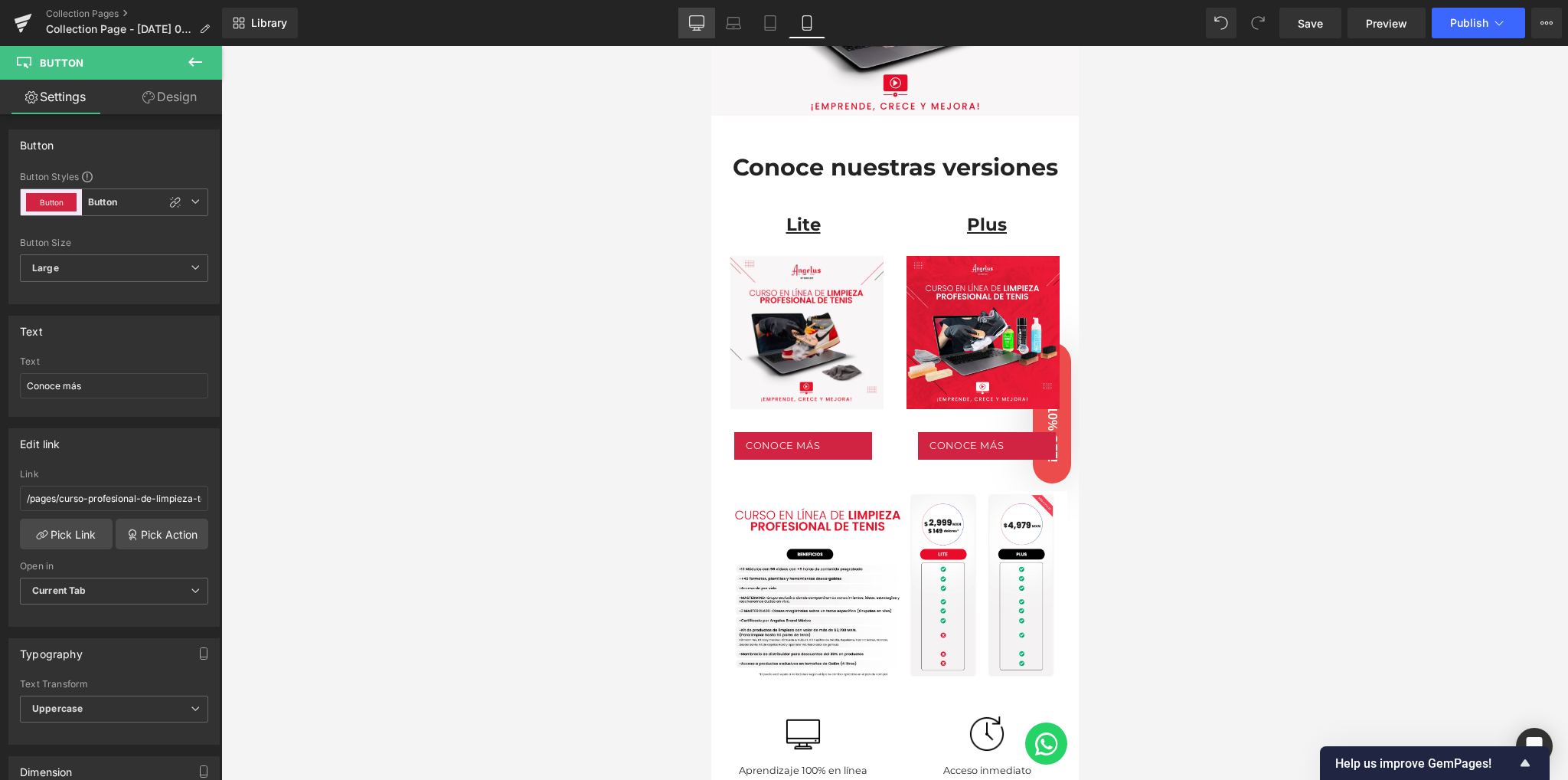
click at [705, 31] on link "Desktop" at bounding box center [697, 23] width 37 height 31
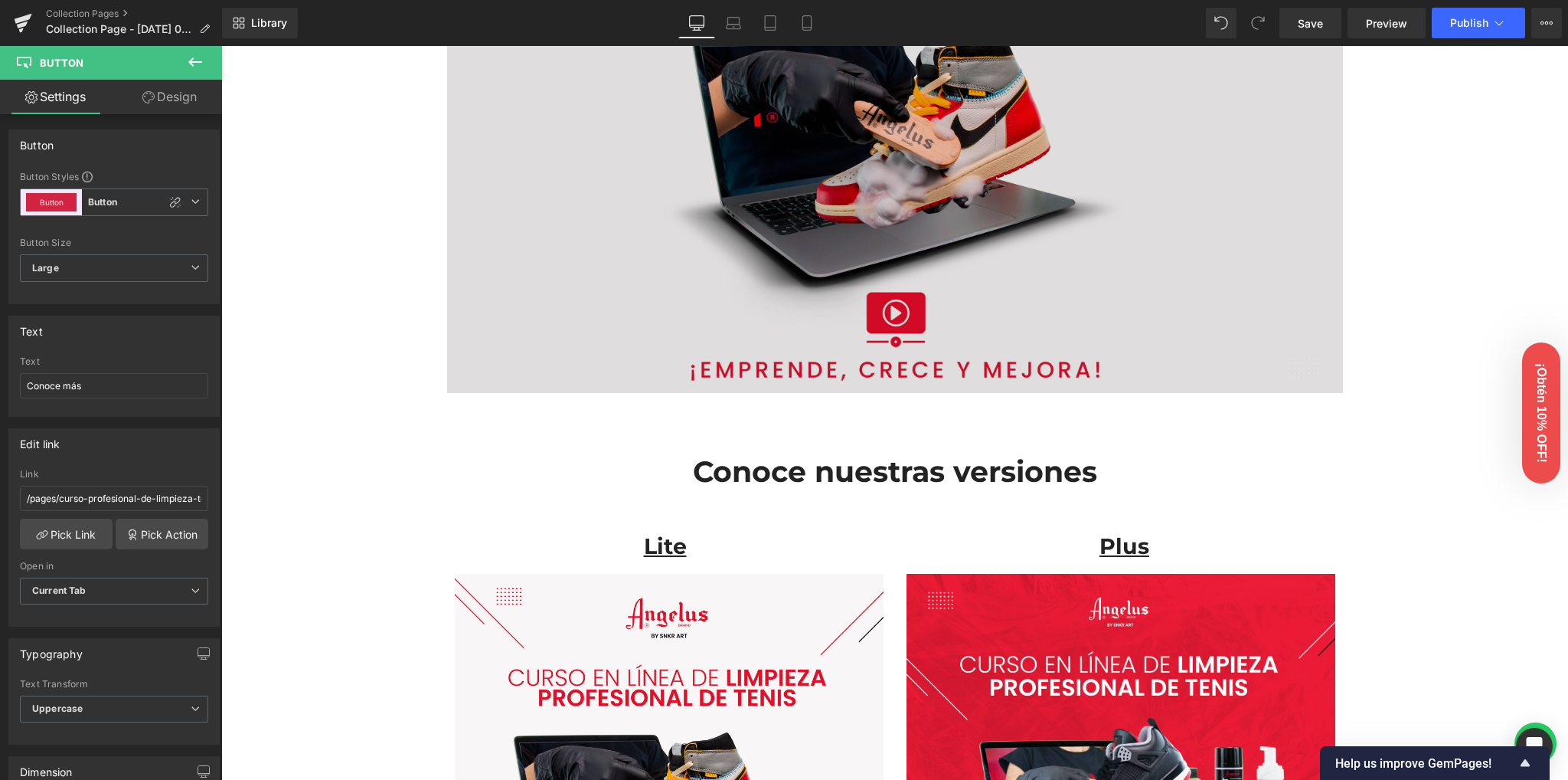
scroll to position [0, 0]
